Goal: Information Seeking & Learning: Learn about a topic

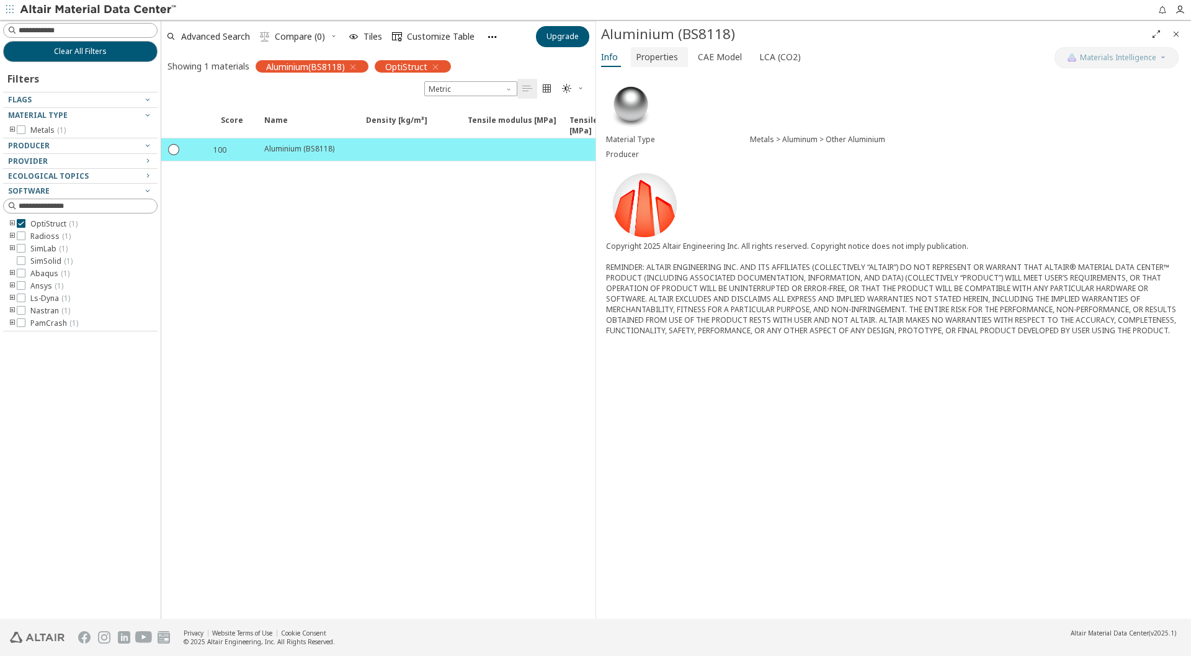
click at [646, 61] on span "Properties" at bounding box center [657, 57] width 42 height 20
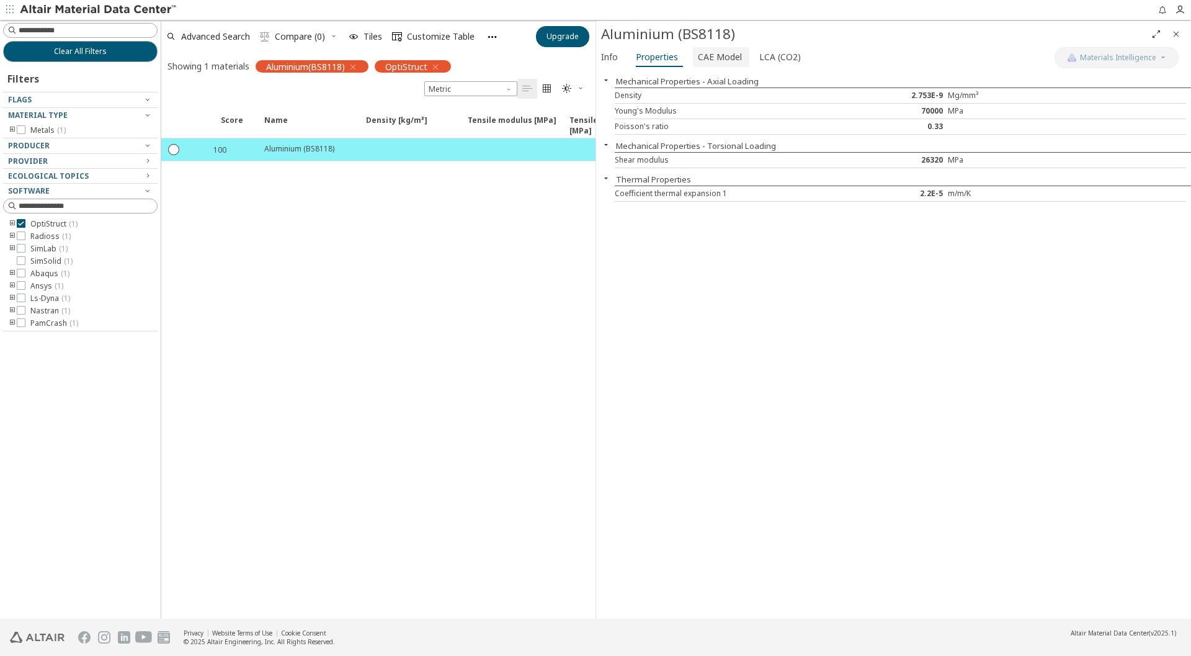
click at [718, 58] on span "CAE Model" at bounding box center [720, 57] width 44 height 20
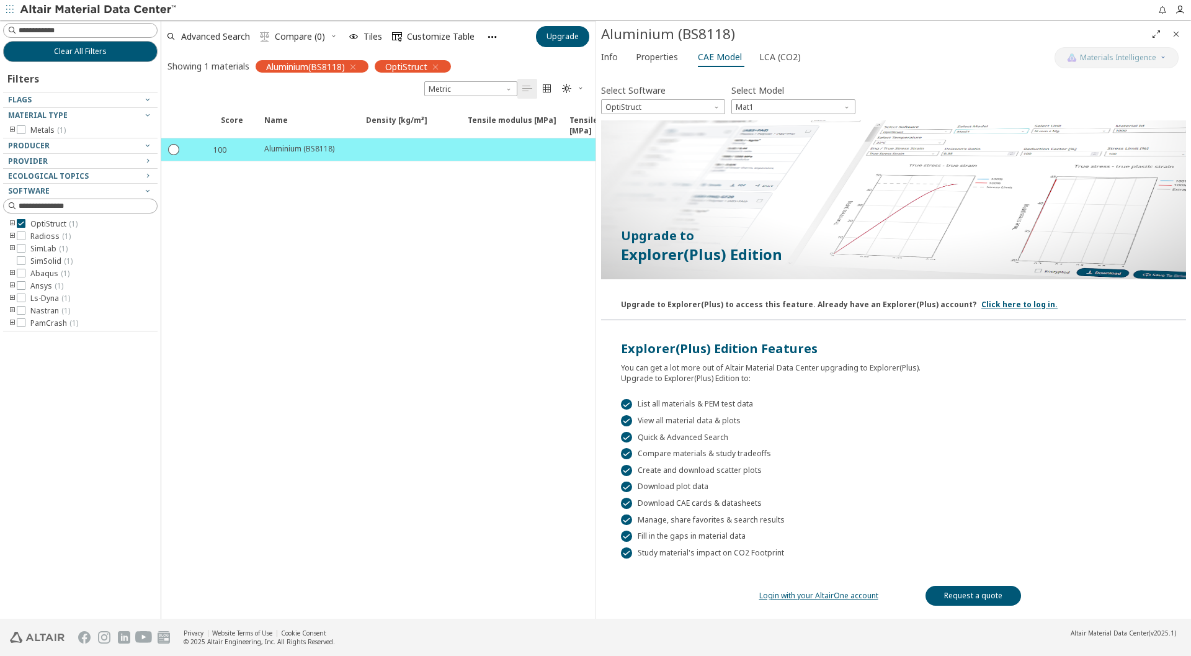
click at [371, 321] on div "Score Name Density [kg/m³] Density [kg/m³] ISO 1183 Tensile modulus [MPa] Tensi…" at bounding box center [378, 362] width 434 height 514
